Goal: Entertainment & Leisure: Consume media (video, audio)

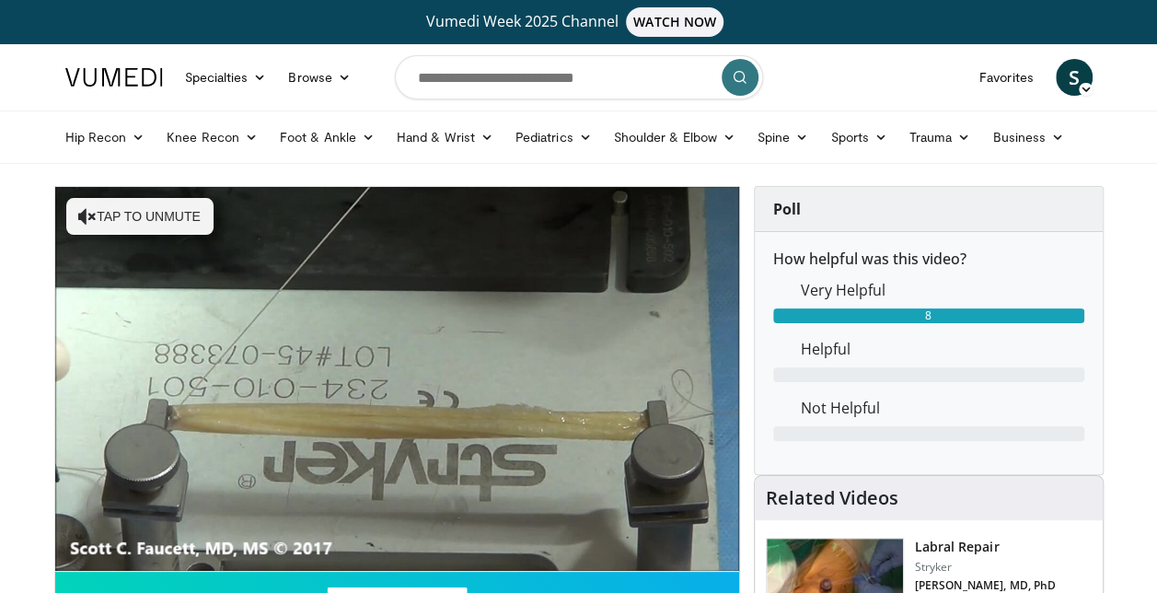
click at [112, 547] on video-js "**********" at bounding box center [397, 379] width 684 height 385
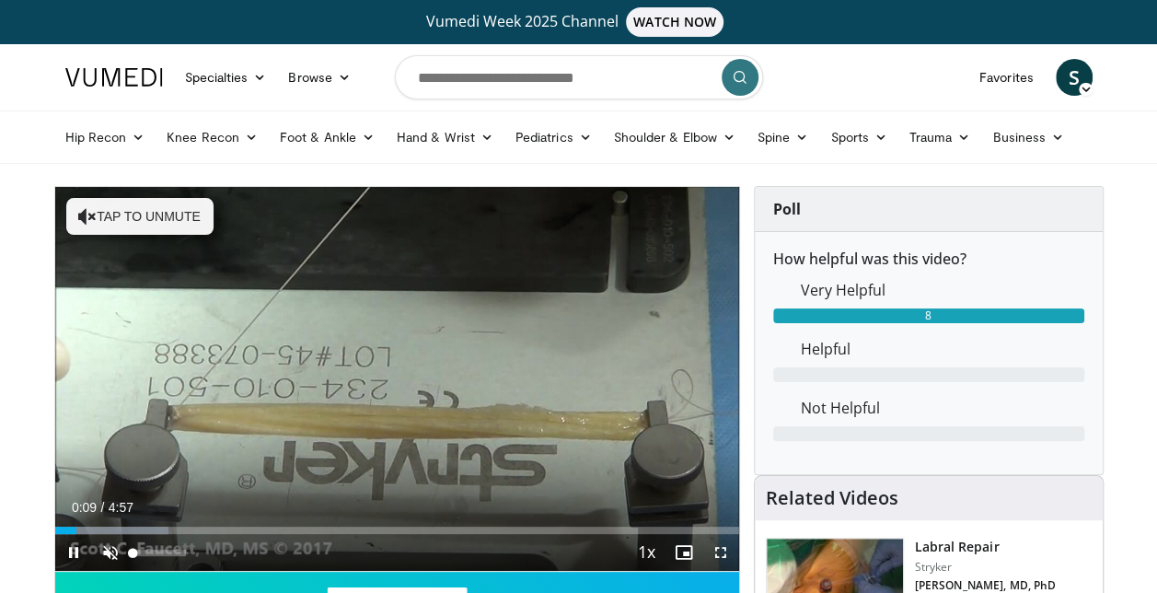
click at [108, 552] on div "10 seconds Tap to unmute" at bounding box center [397, 379] width 684 height 384
click at [108, 552] on span "Video Player" at bounding box center [110, 552] width 37 height 37
click at [71, 555] on span "Video Player" at bounding box center [73, 552] width 37 height 37
click at [72, 555] on span "Video Player" at bounding box center [73, 552] width 37 height 37
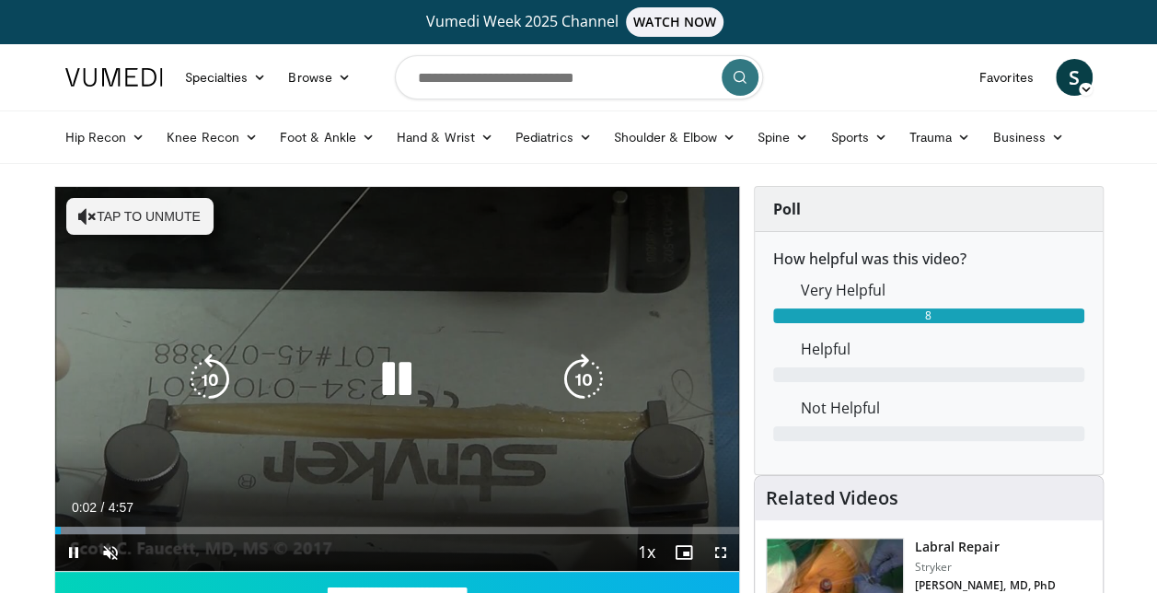
click at [109, 220] on button "Tap to unmute" at bounding box center [139, 216] width 147 height 37
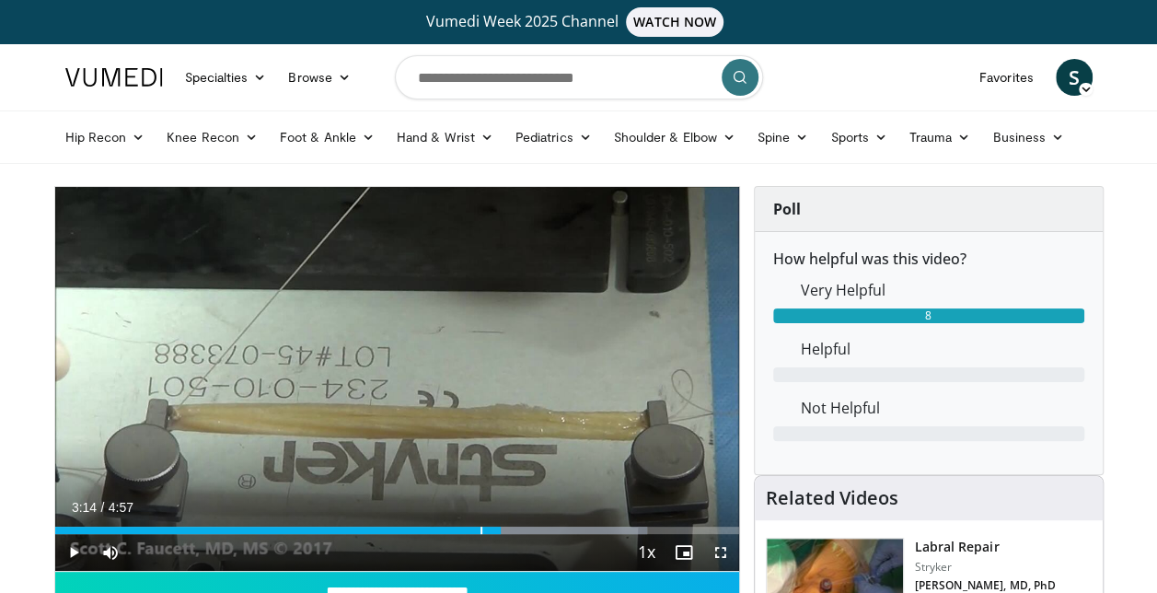
drag, startPoint x: 66, startPoint y: 528, endPoint x: 501, endPoint y: 538, distance: 434.7
click at [501, 538] on div "Current Time 3:14 / Duration 4:57 Play Skip Backward Skip Forward Mute Loaded :…" at bounding box center [397, 552] width 684 height 37
click at [74, 551] on span "Video Player" at bounding box center [73, 552] width 37 height 37
click at [74, 543] on span "Video Player" at bounding box center [73, 552] width 37 height 37
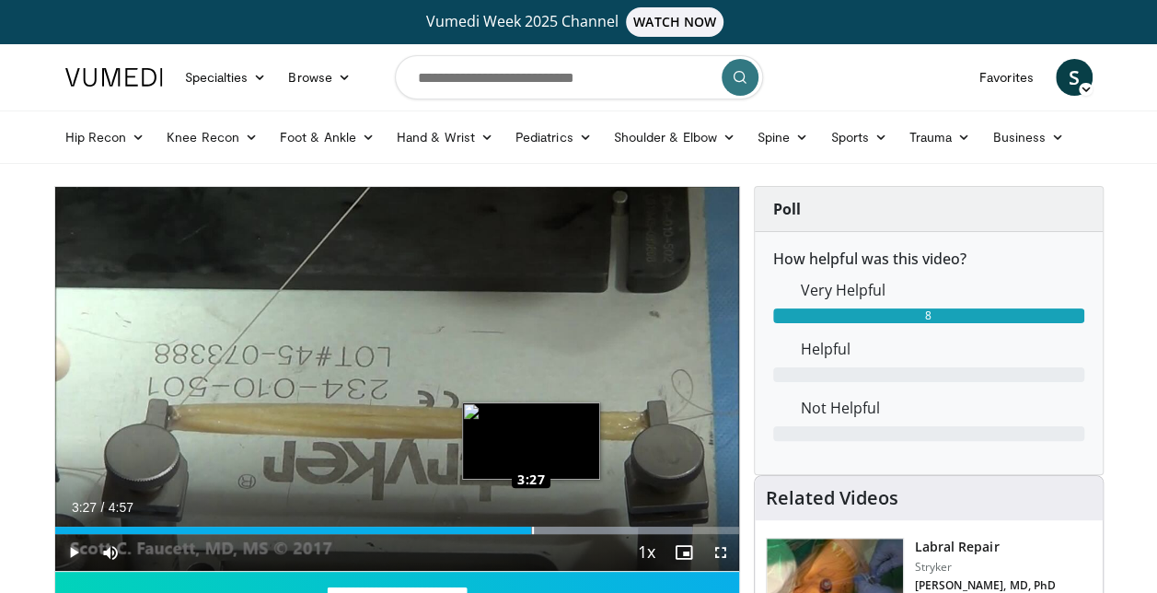
click at [531, 530] on div "Loaded : 93.25% 3:27 3:27" at bounding box center [397, 530] width 684 height 7
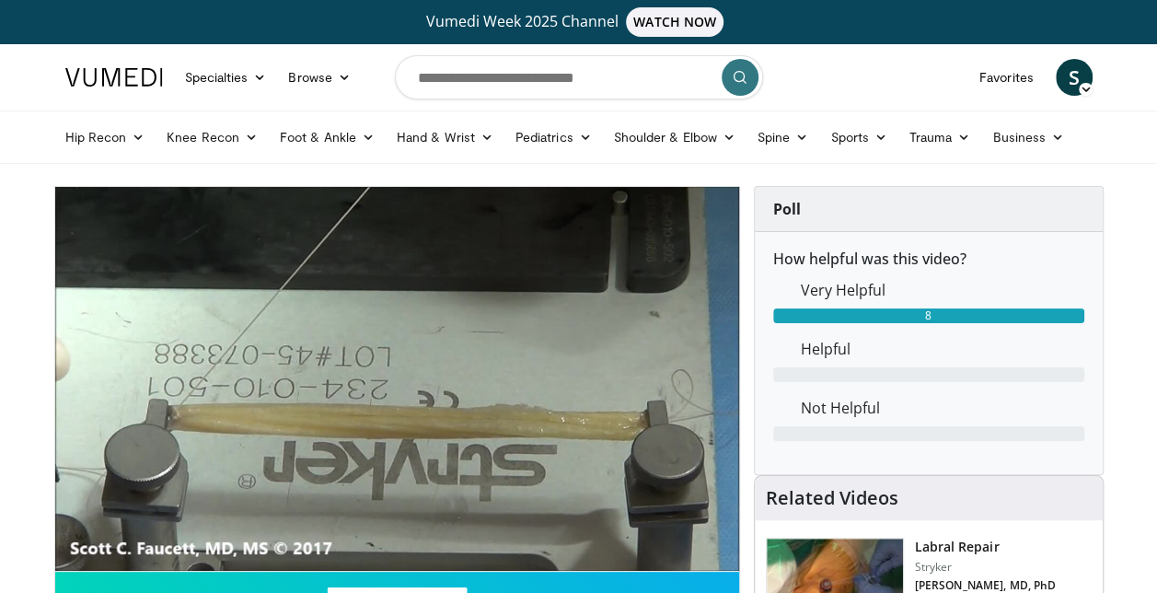
click at [74, 551] on video-js "**********" at bounding box center [397, 379] width 684 height 385
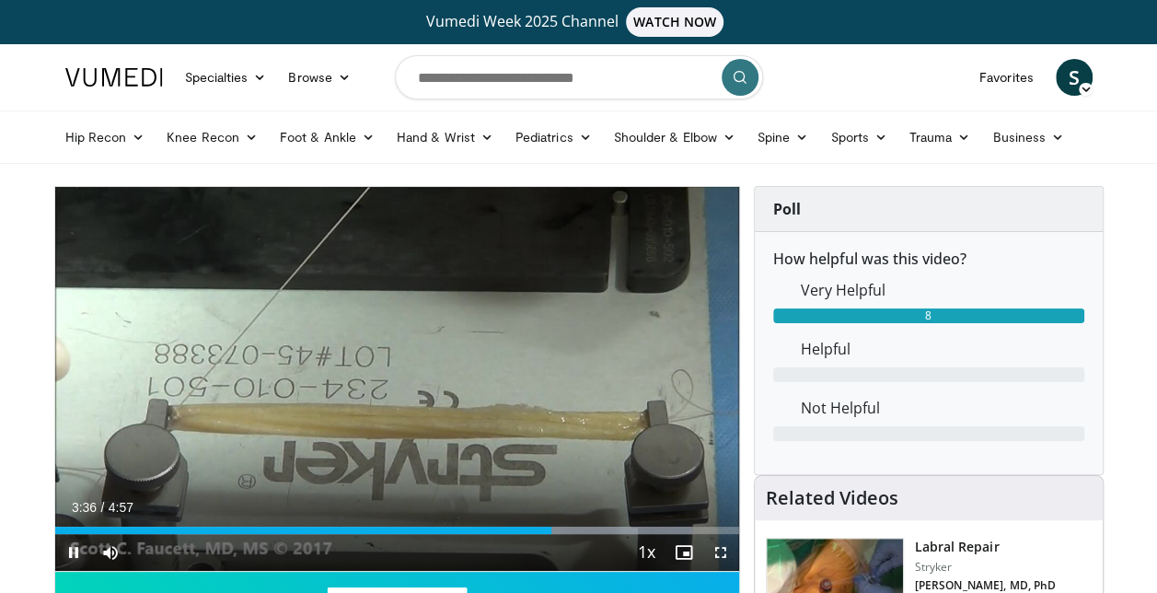
click at [74, 543] on span "Video Player" at bounding box center [73, 552] width 37 height 37
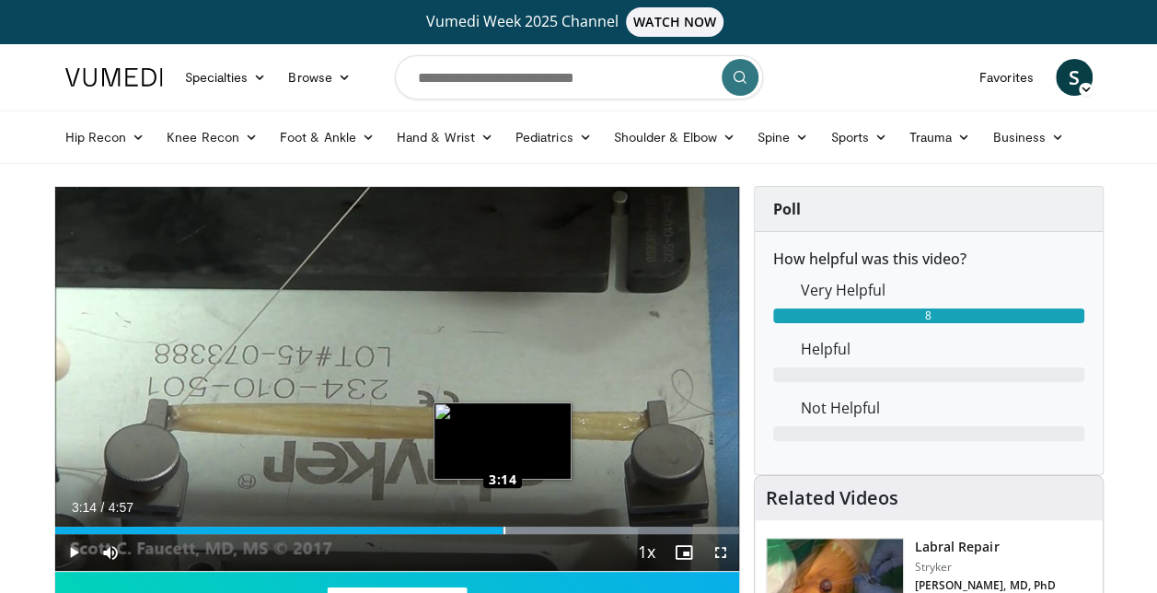
drag, startPoint x: 552, startPoint y: 528, endPoint x: 503, endPoint y: 525, distance: 49.8
click at [503, 525] on div "Loaded : 93.25% 3:14 3:14" at bounding box center [397, 525] width 684 height 17
